Goal: Transaction & Acquisition: Book appointment/travel/reservation

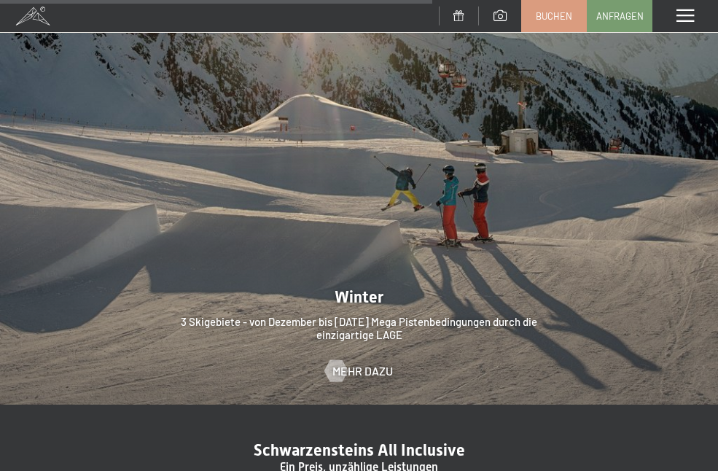
scroll to position [3718, 0]
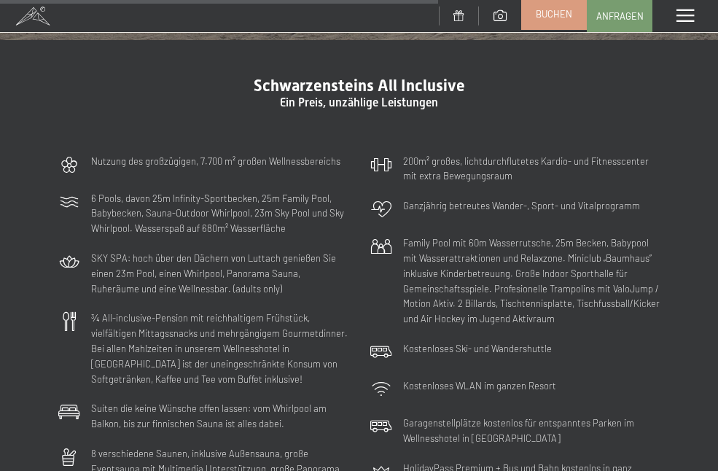
click at [556, 13] on span "Buchen" at bounding box center [554, 13] width 36 height 13
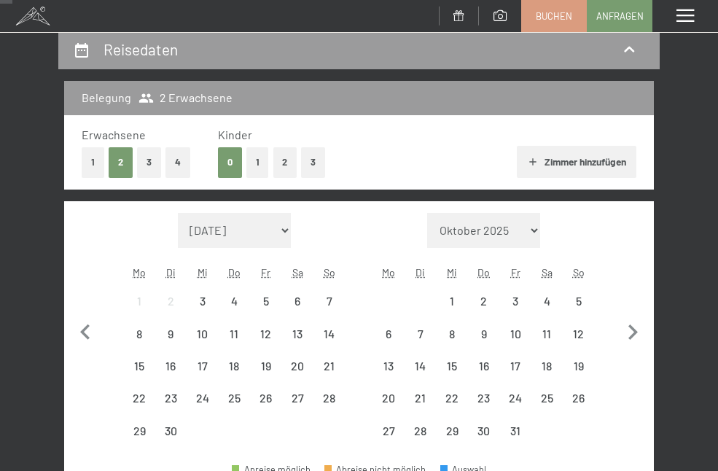
scroll to position [146, 0]
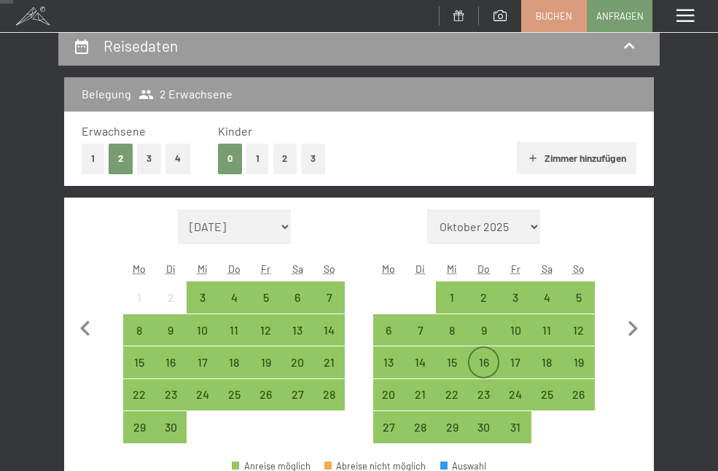
click at [484, 360] on div "16" at bounding box center [483, 370] width 28 height 28
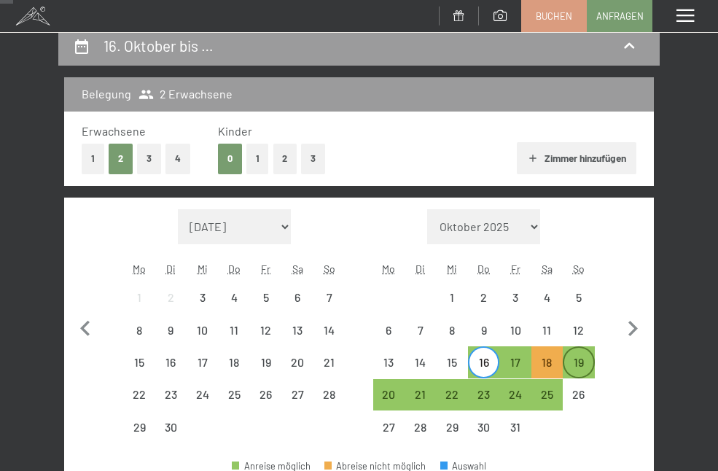
click at [580, 364] on div "19" at bounding box center [578, 370] width 28 height 28
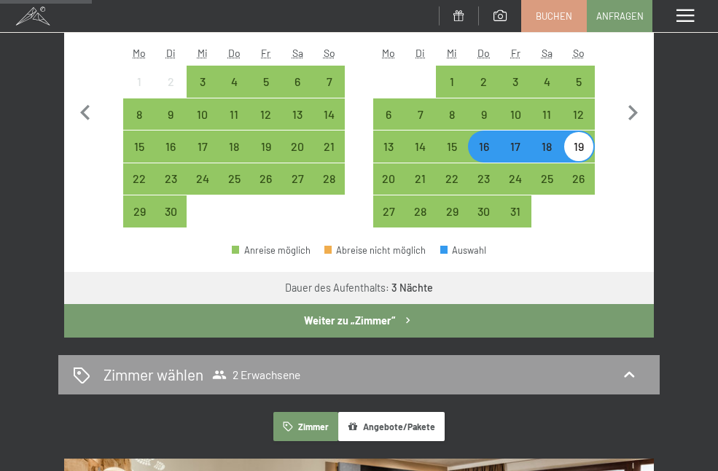
scroll to position [364, 0]
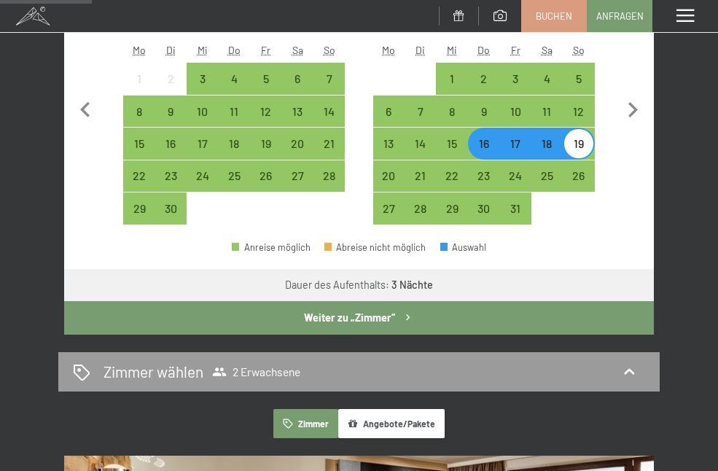
click at [346, 313] on button "Weiter zu „Zimmer“" at bounding box center [359, 318] width 590 height 34
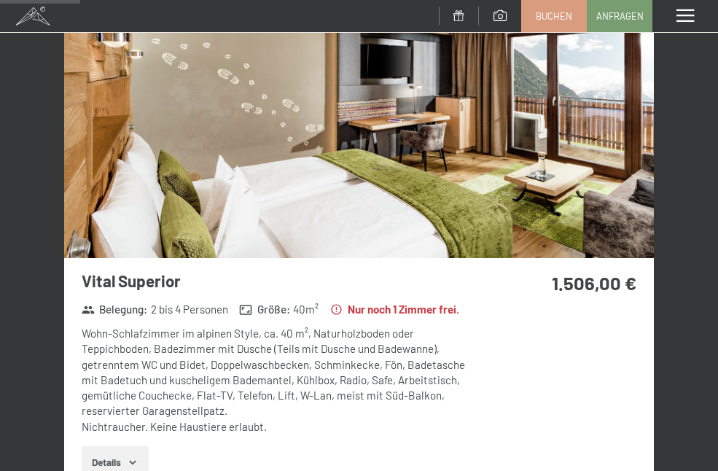
scroll to position [318, 0]
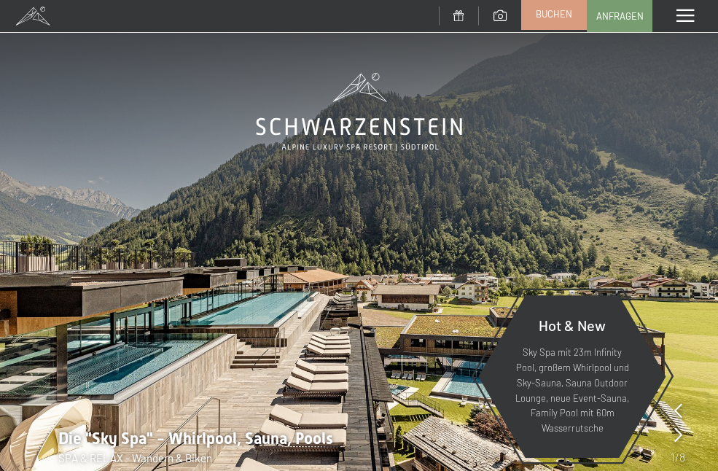
click at [547, 17] on span "Buchen" at bounding box center [554, 13] width 36 height 13
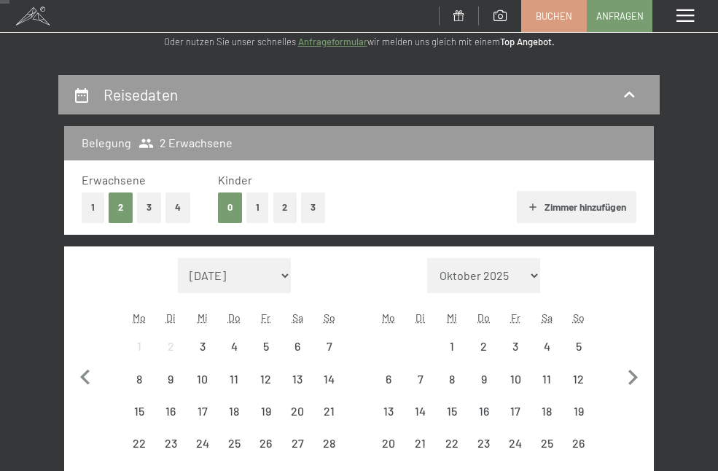
scroll to position [219, 0]
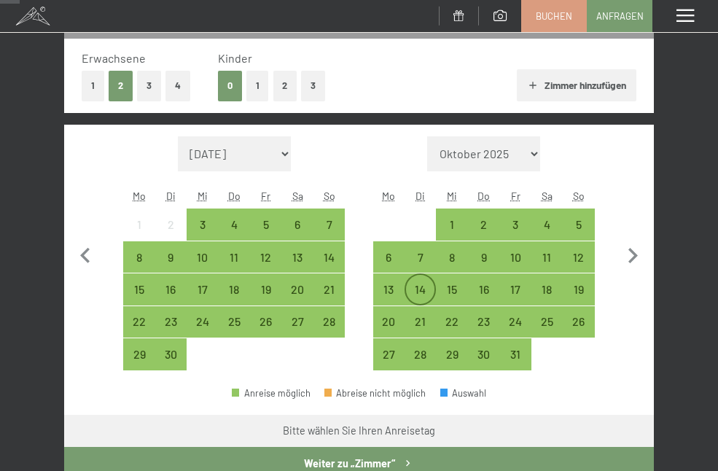
click at [421, 289] on div "14" at bounding box center [420, 298] width 28 height 28
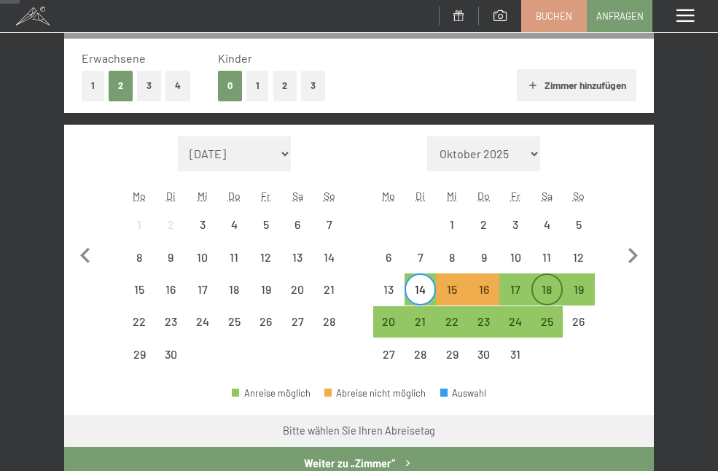
click at [545, 294] on div "18" at bounding box center [547, 298] width 28 height 28
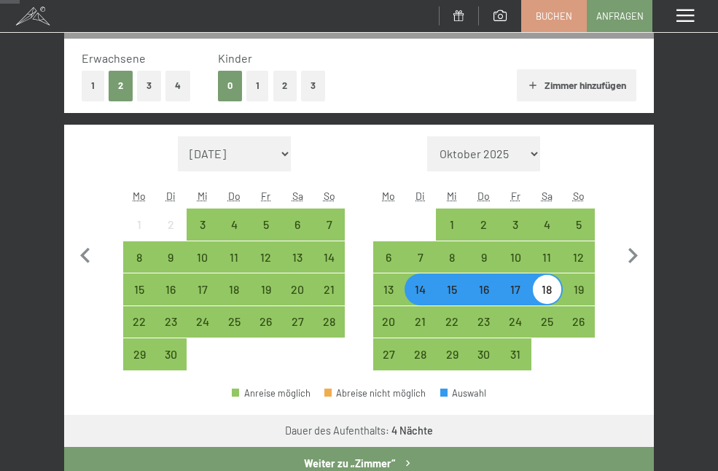
click at [87, 88] on button "1" at bounding box center [93, 86] width 23 height 30
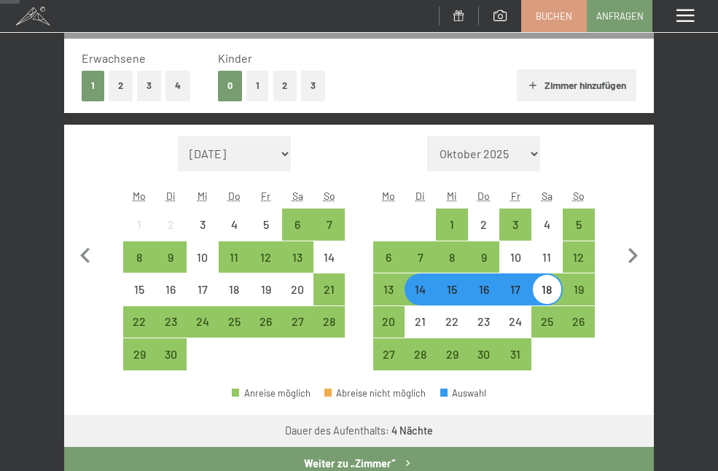
click at [321, 455] on button "Weiter zu „Zimmer“" at bounding box center [359, 464] width 590 height 34
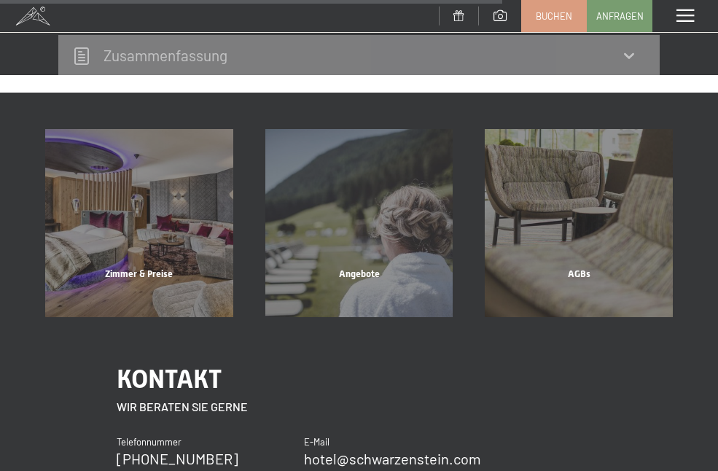
scroll to position [1193, 0]
